Goal: Information Seeking & Learning: Learn about a topic

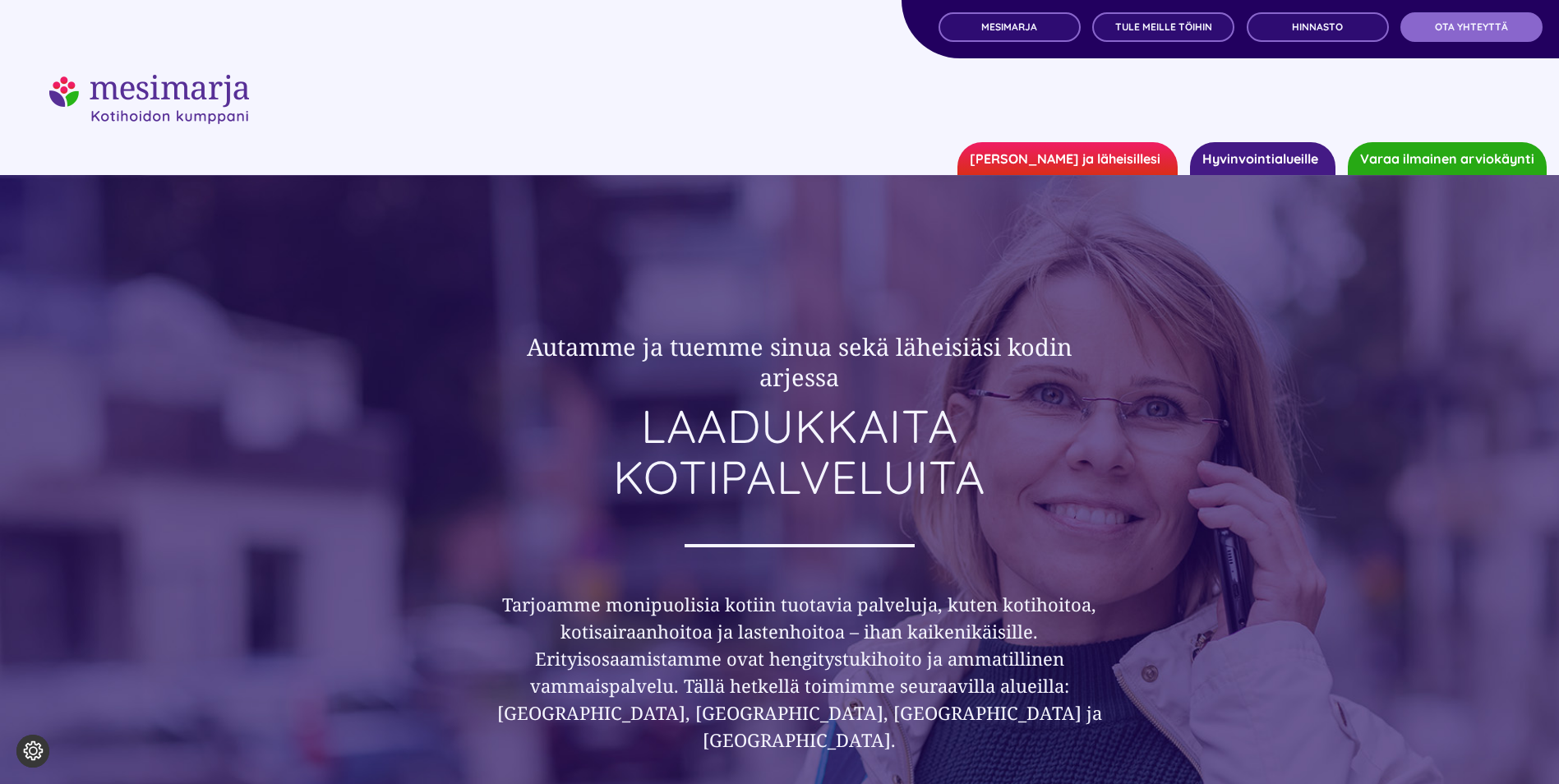
click at [1097, 160] on link "[PERSON_NAME] ja läheisillesi" at bounding box center [1067, 158] width 220 height 33
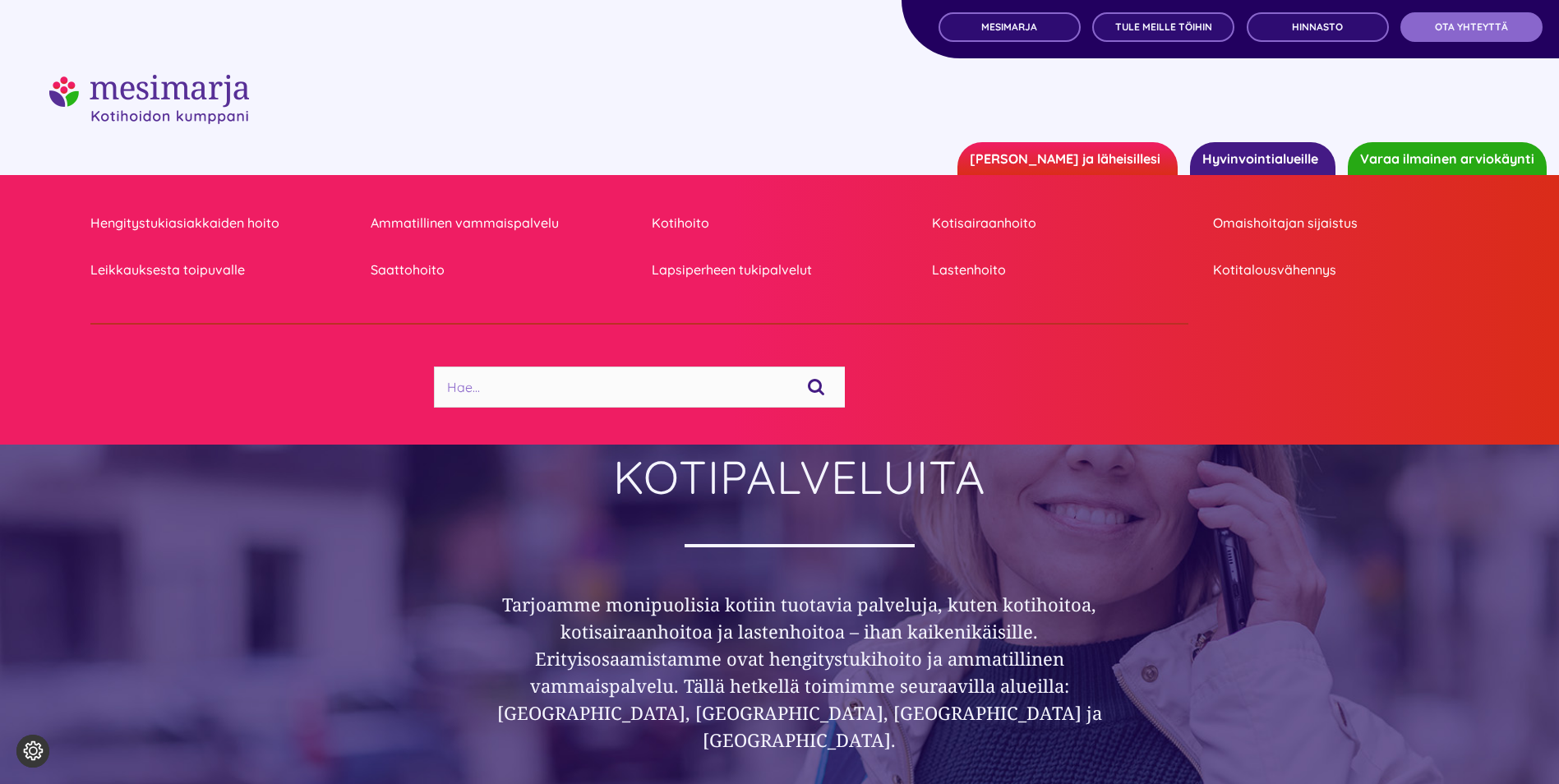
click at [1215, 147] on link "Hyvinvointialueille" at bounding box center [1262, 158] width 146 height 33
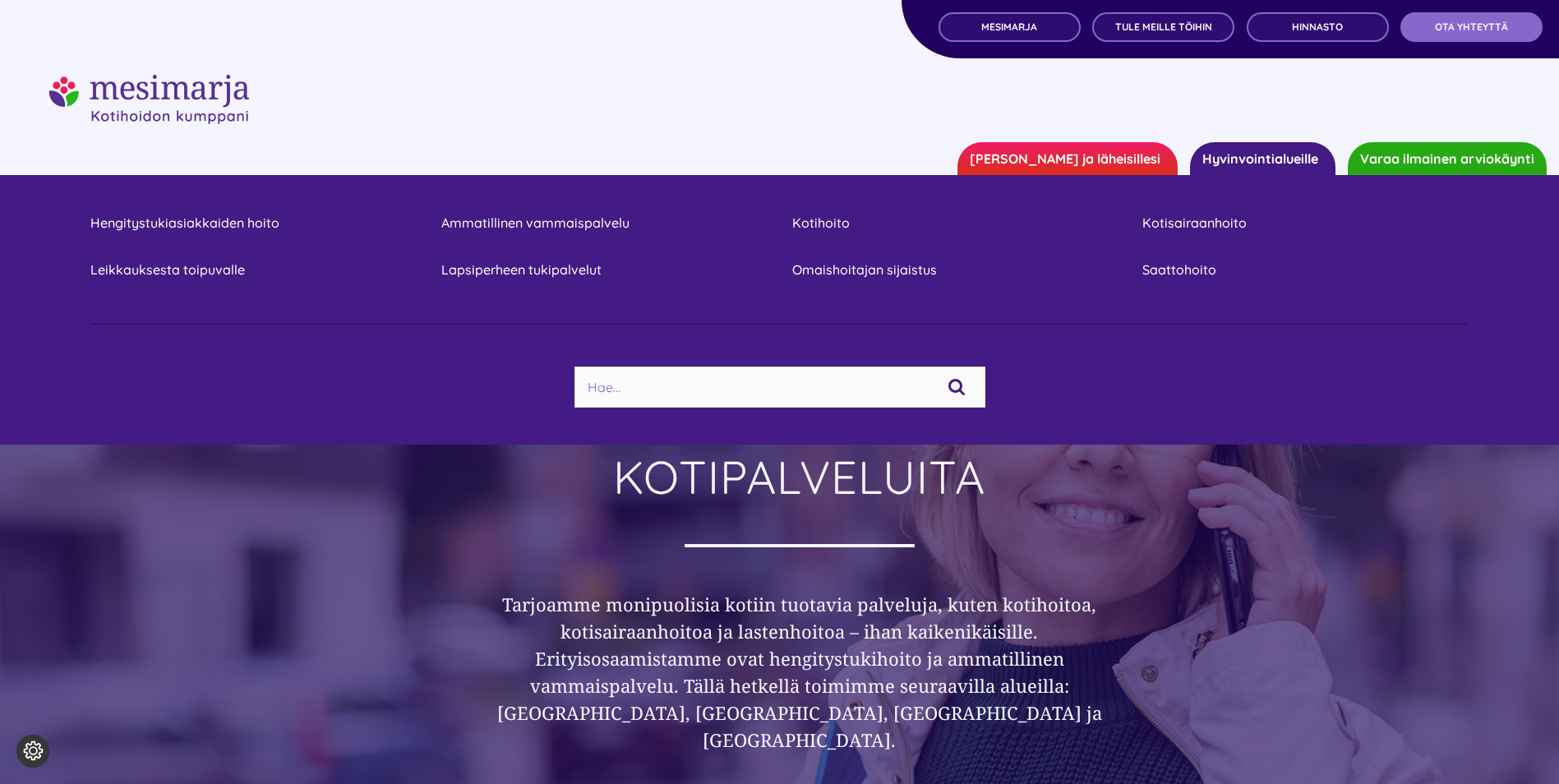
click at [1134, 155] on link "[PERSON_NAME] ja läheisillesi" at bounding box center [1067, 158] width 220 height 33
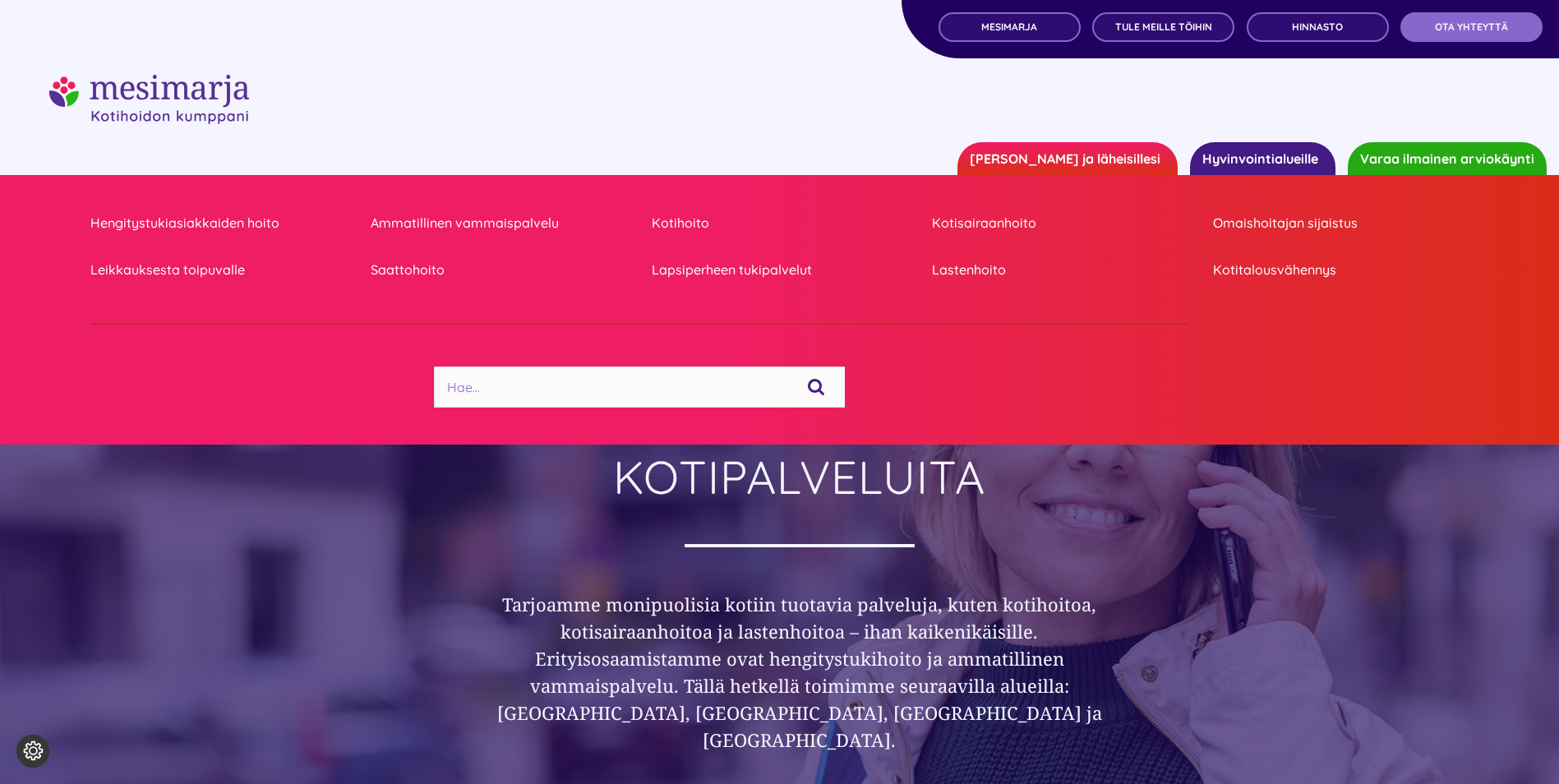
click at [1253, 146] on link "Hyvinvointialueille" at bounding box center [1262, 158] width 146 height 33
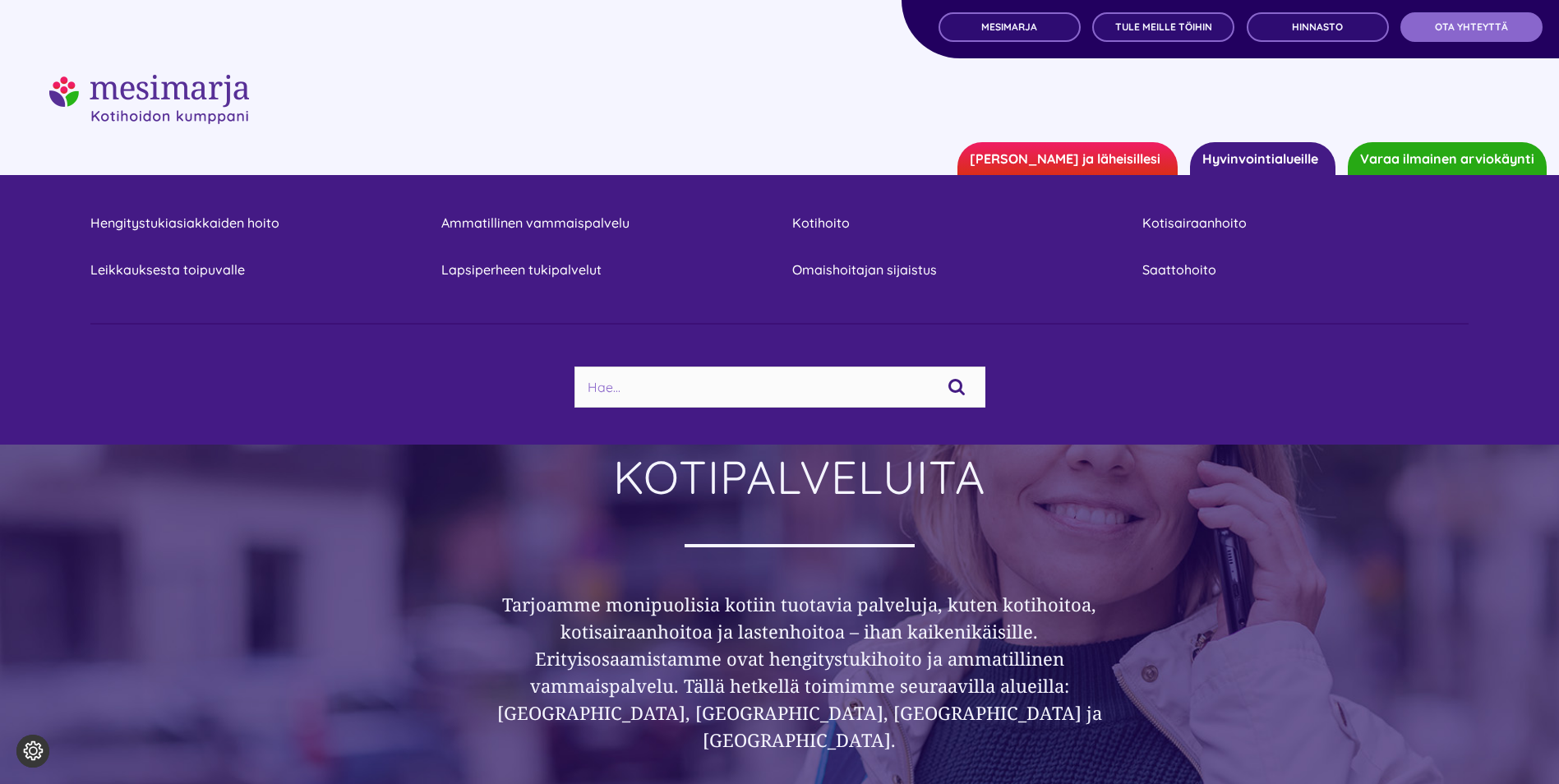
click at [1161, 153] on link "[PERSON_NAME] ja läheisillesi" at bounding box center [1067, 158] width 220 height 33
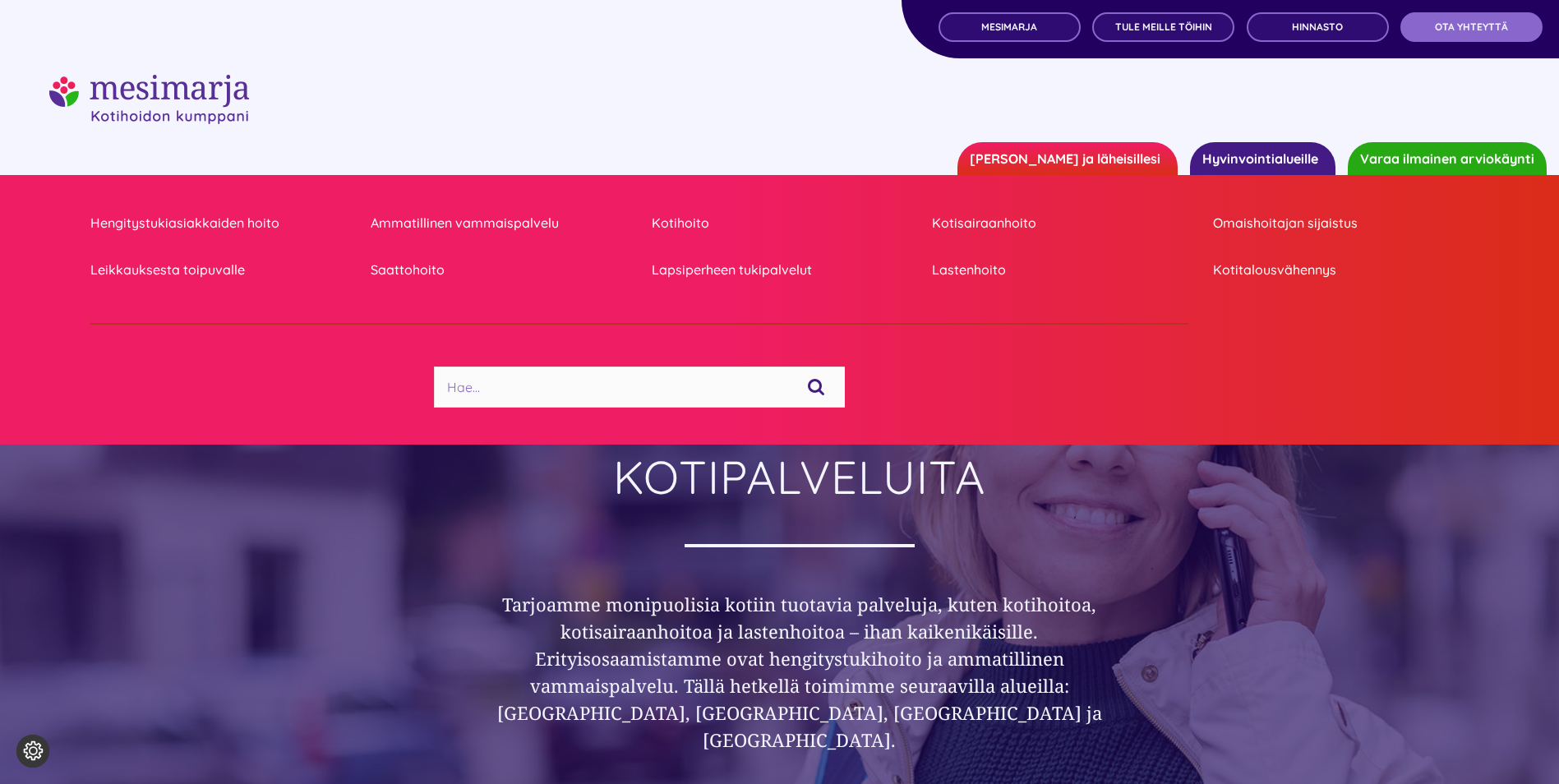
click at [1252, 155] on link "Hyvinvointialueille" at bounding box center [1262, 158] width 146 height 33
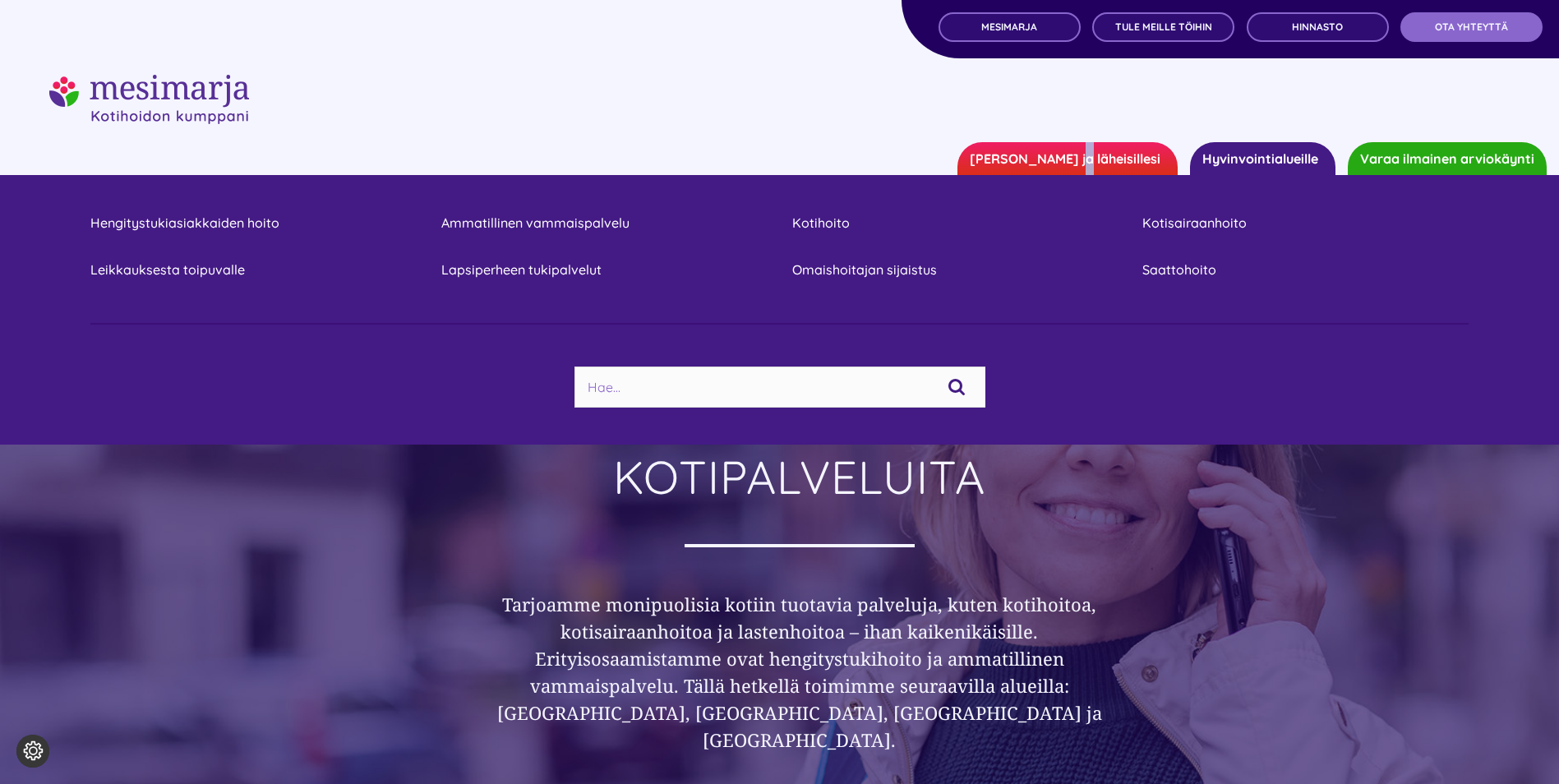
click at [1125, 164] on link "[PERSON_NAME] ja läheisillesi" at bounding box center [1067, 158] width 220 height 33
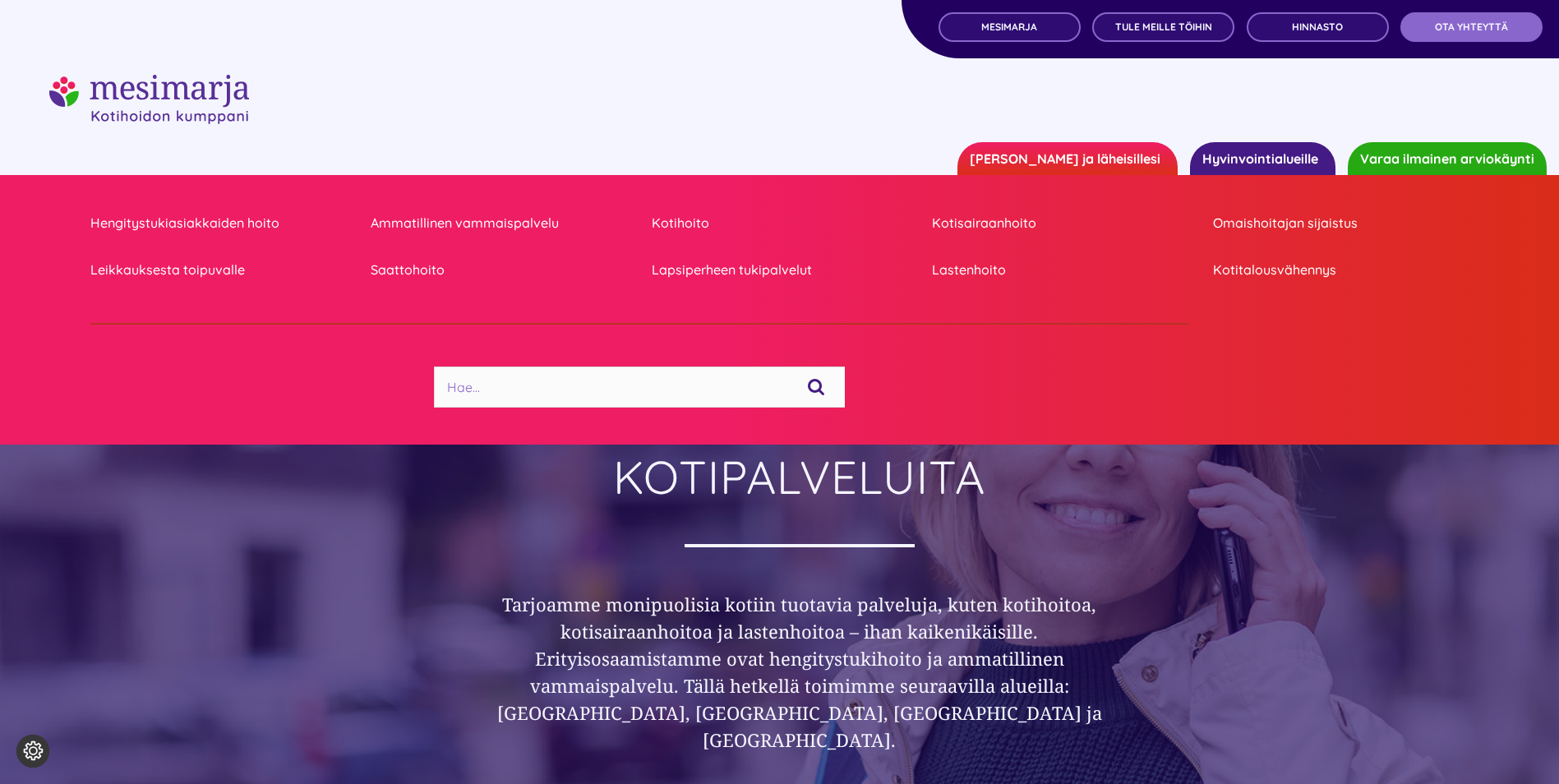
drag, startPoint x: 1125, startPoint y: 164, endPoint x: 1258, endPoint y: 154, distance: 133.4
click at [1258, 154] on link "Hyvinvointialueille" at bounding box center [1262, 158] width 146 height 33
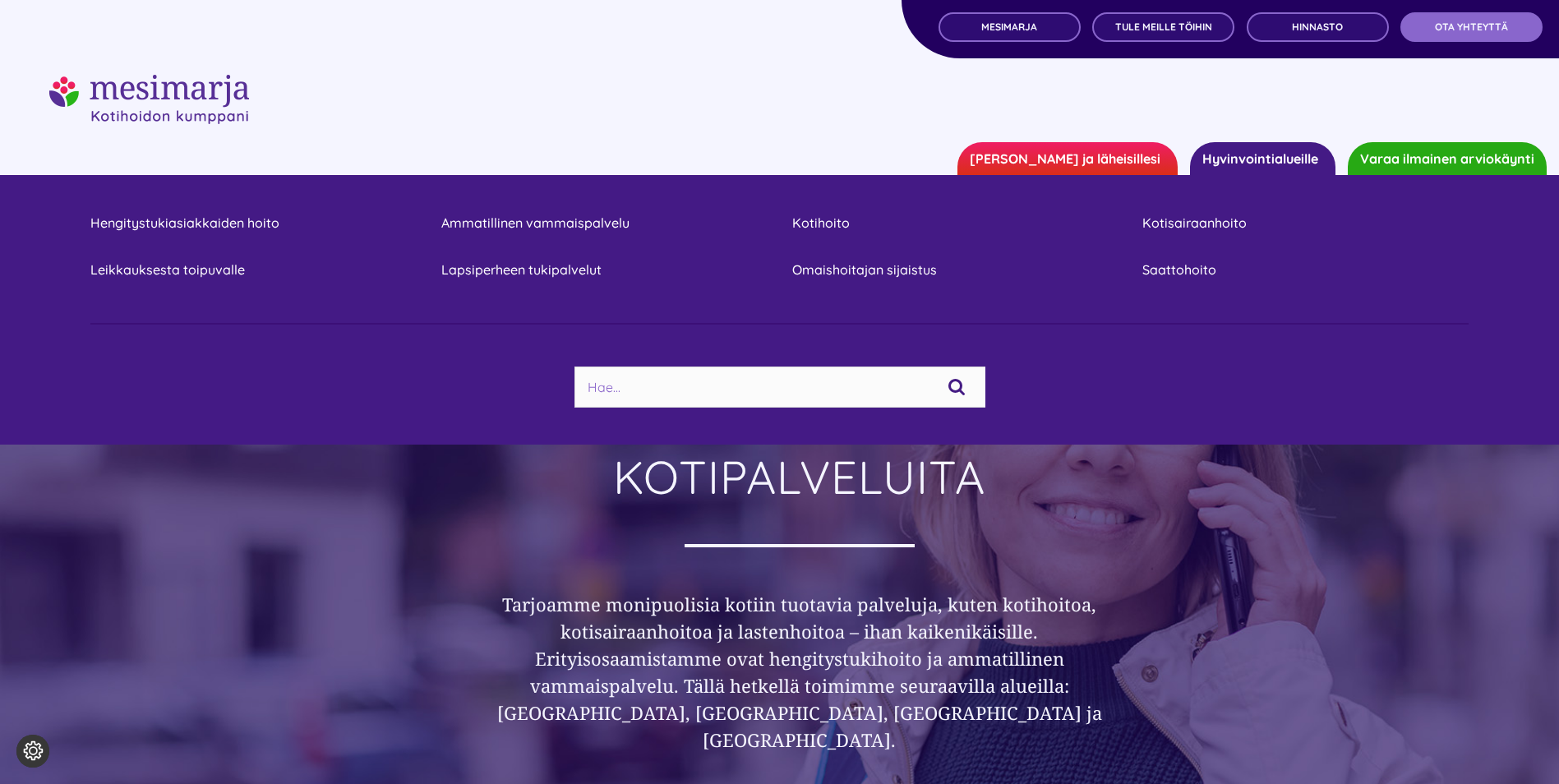
click at [1146, 151] on link "[PERSON_NAME] ja läheisillesi" at bounding box center [1067, 158] width 220 height 33
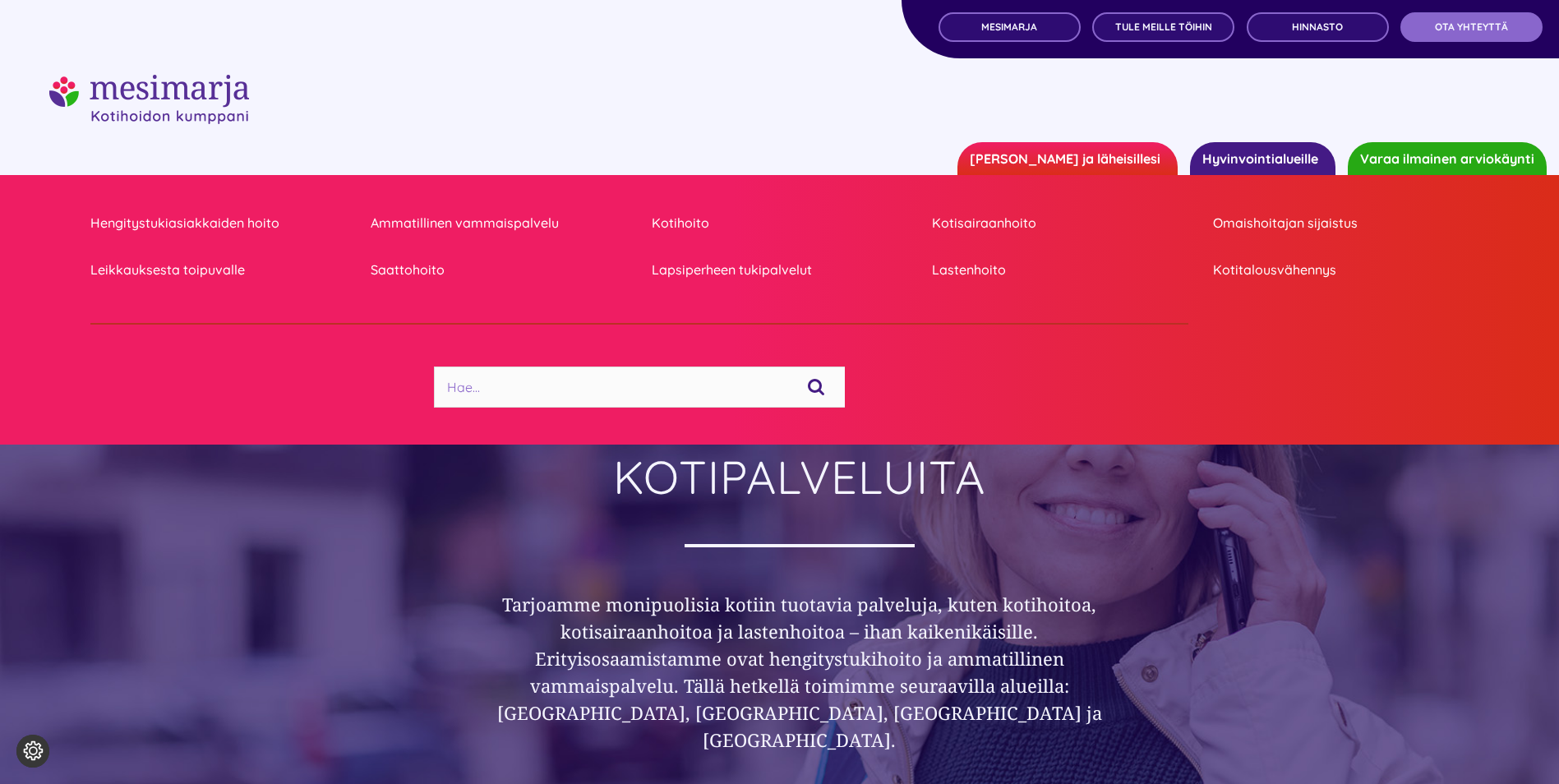
click at [1246, 150] on link "Hyvinvointialueille" at bounding box center [1262, 158] width 146 height 33
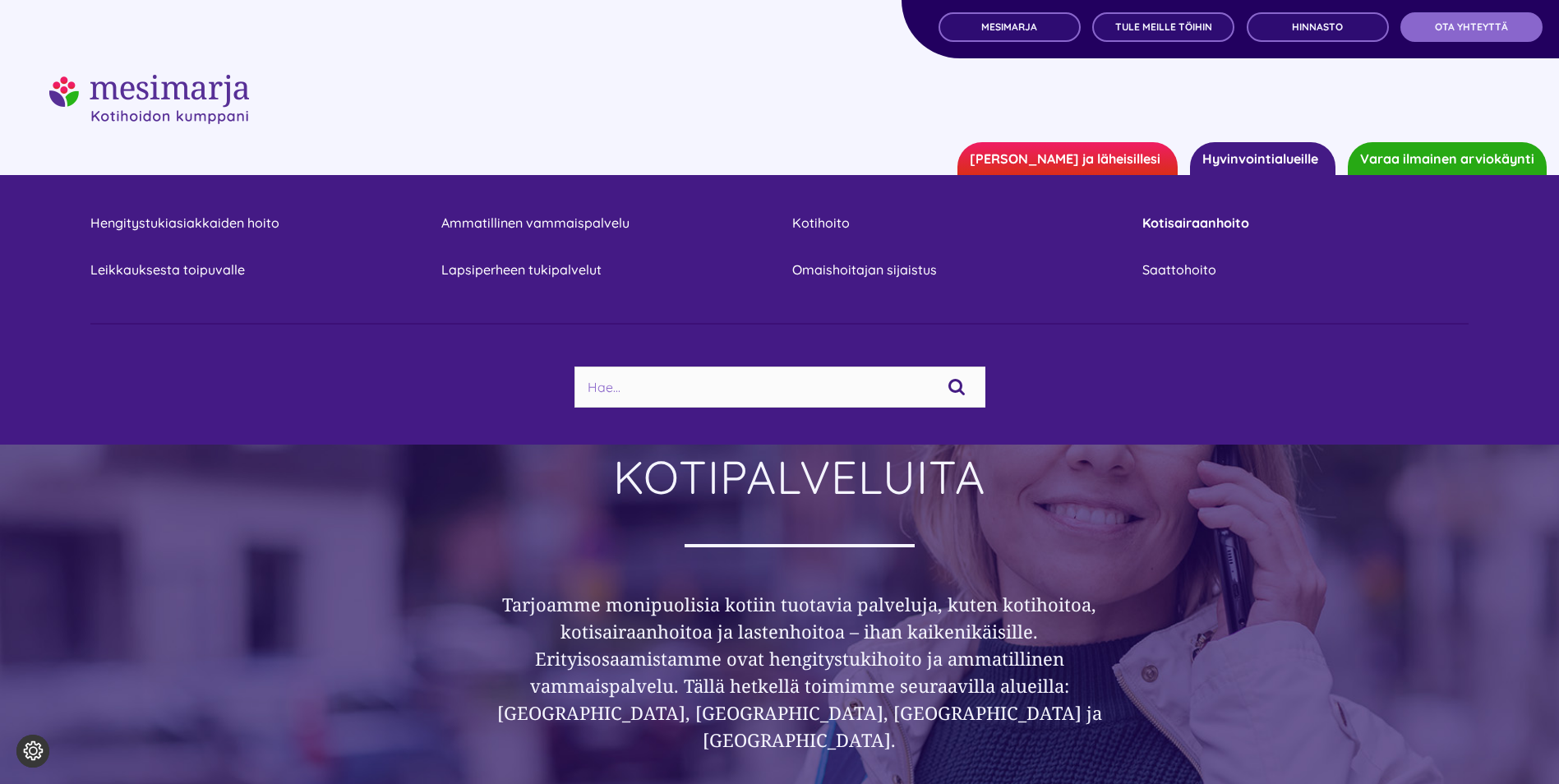
click at [1200, 220] on link "Kotisairaanhoito" at bounding box center [1305, 222] width 326 height 22
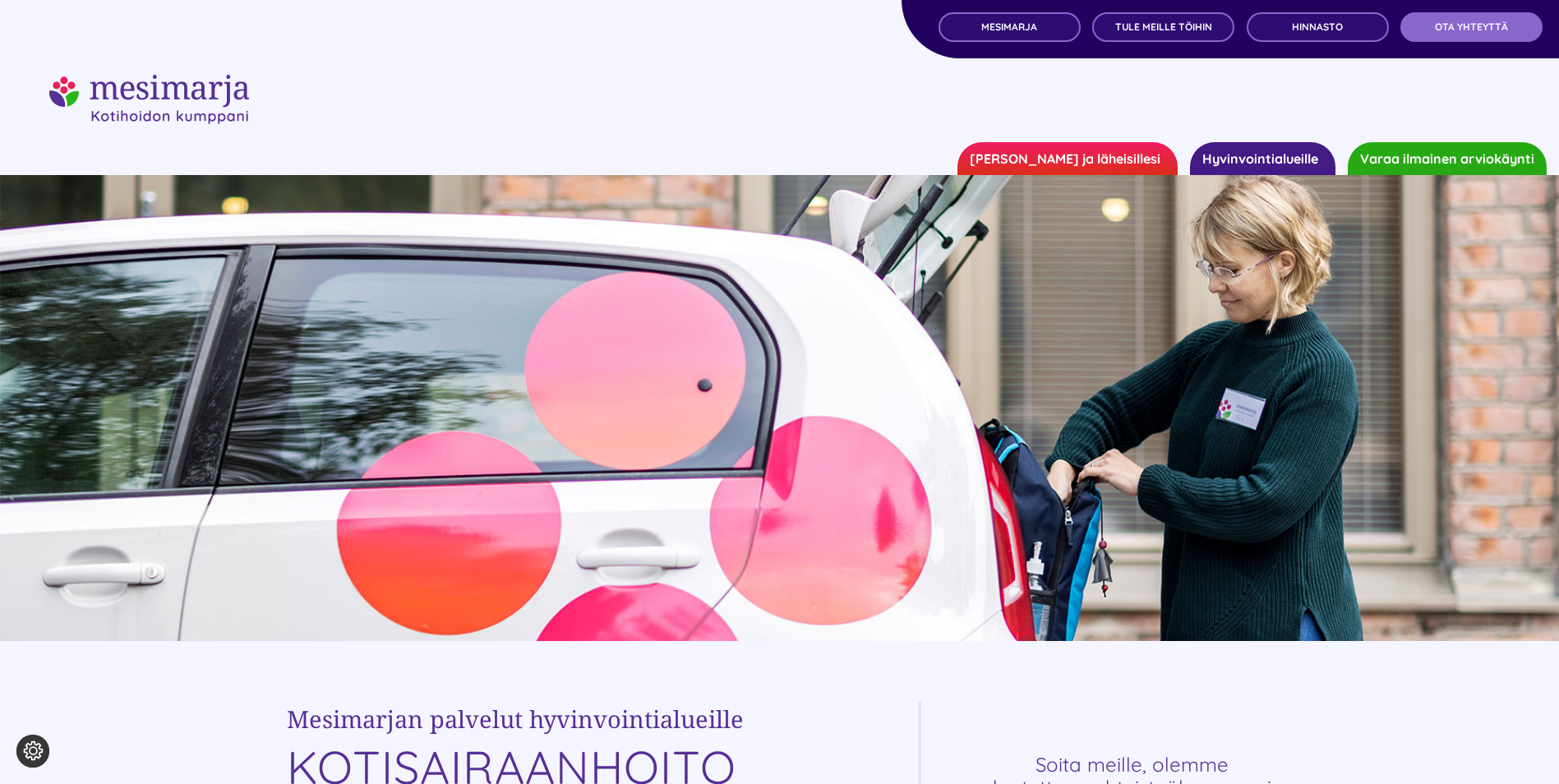
click at [1112, 150] on link "[PERSON_NAME] ja läheisillesi" at bounding box center [1067, 158] width 220 height 33
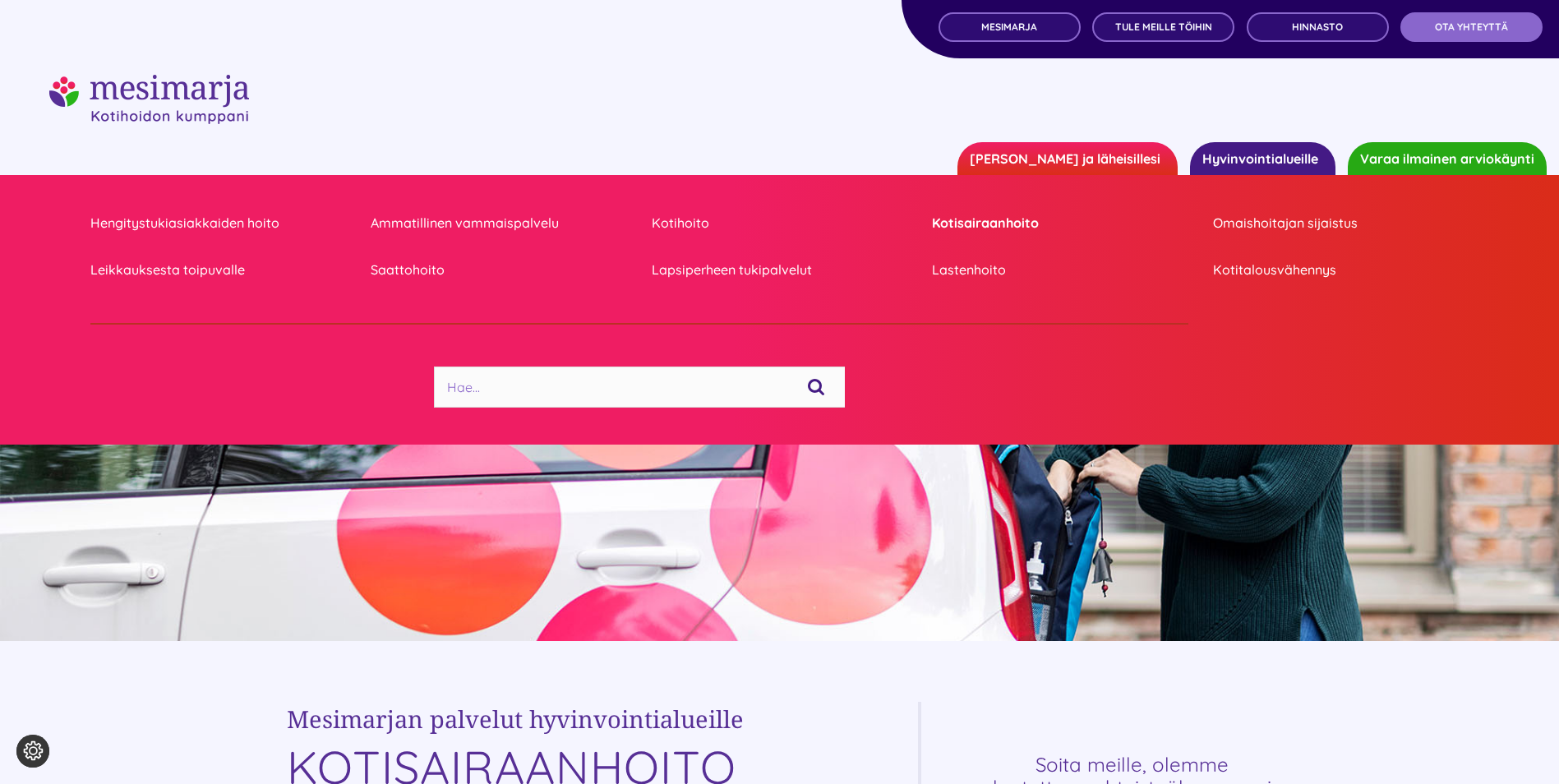
click at [994, 219] on link "Kotisairaanhoito" at bounding box center [1060, 222] width 256 height 22
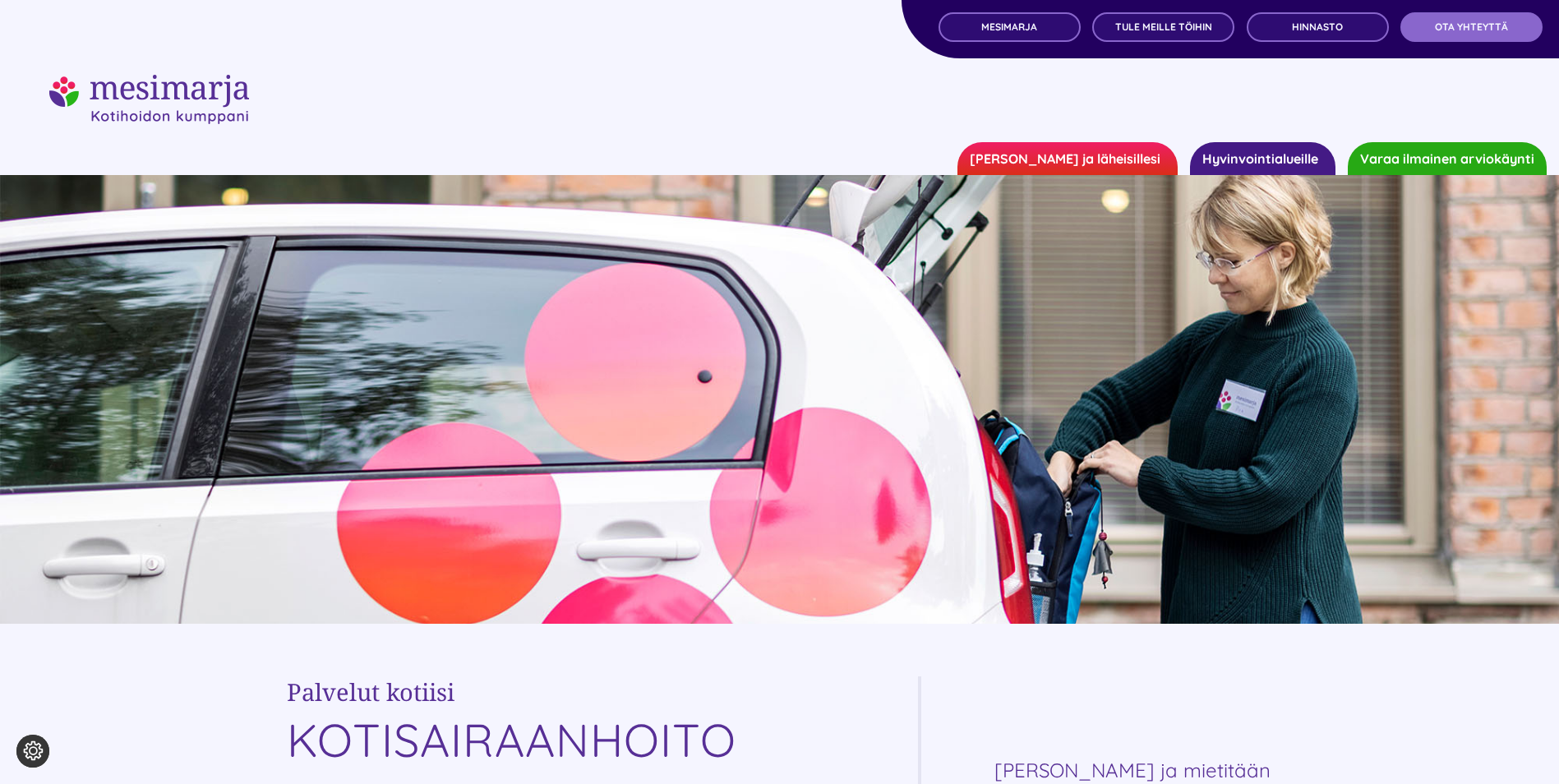
click at [1109, 161] on link "[PERSON_NAME] ja läheisillesi" at bounding box center [1067, 158] width 220 height 33
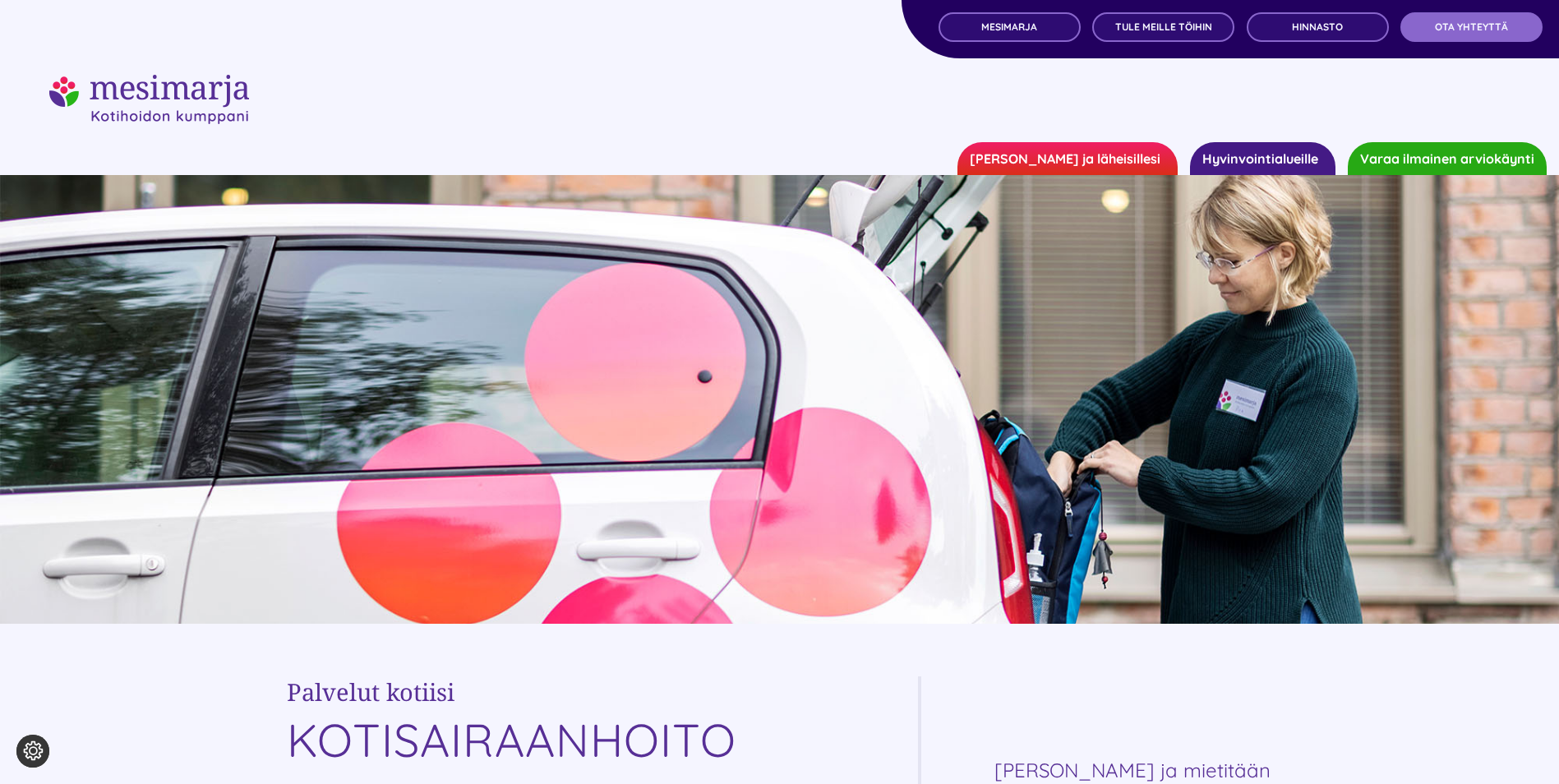
click at [1078, 157] on link "[PERSON_NAME] ja läheisillesi" at bounding box center [1067, 158] width 220 height 33
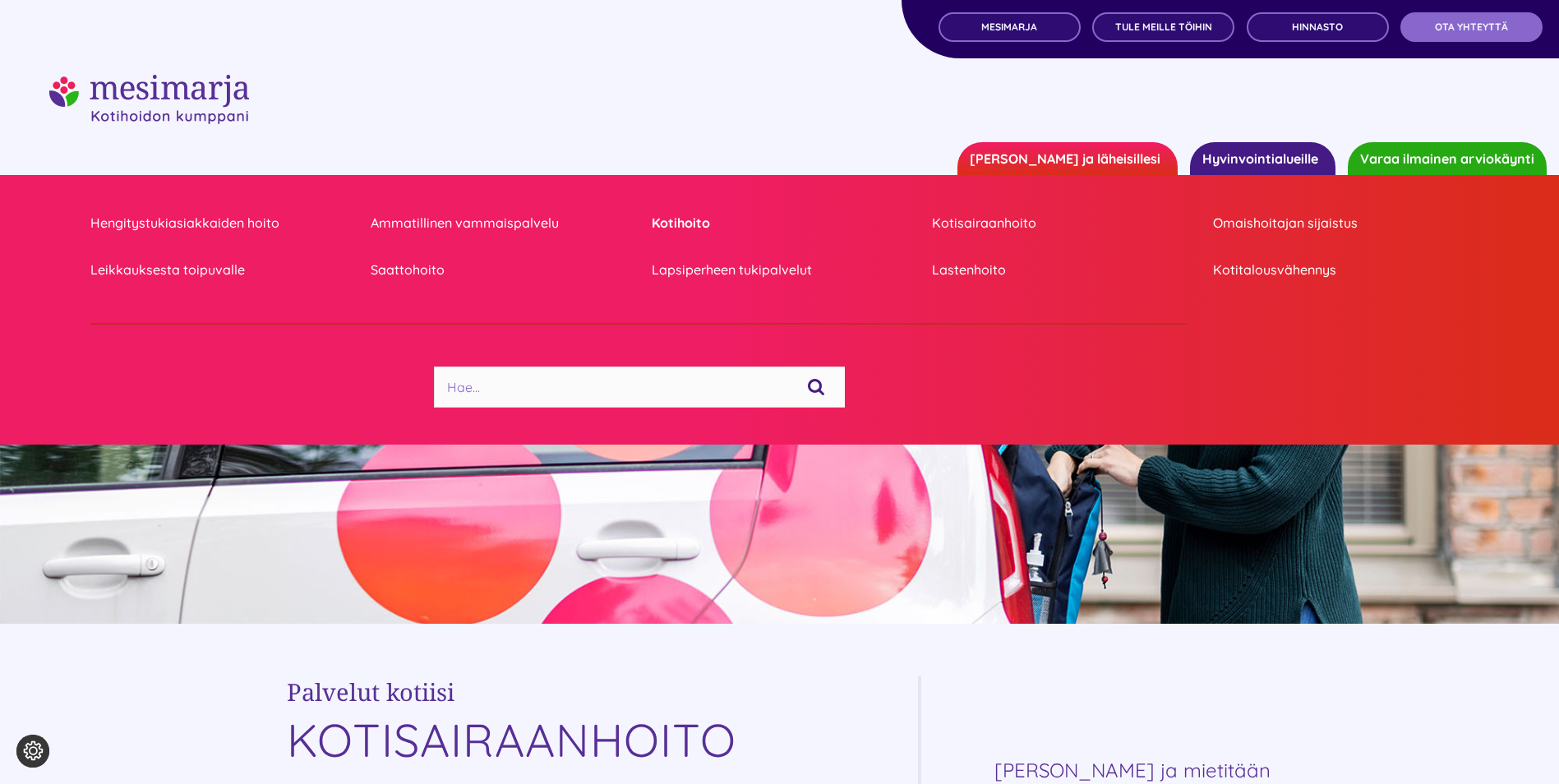
click at [668, 222] on link "Kotihoito" at bounding box center [780, 222] width 256 height 22
